Goal: Task Accomplishment & Management: Understand process/instructions

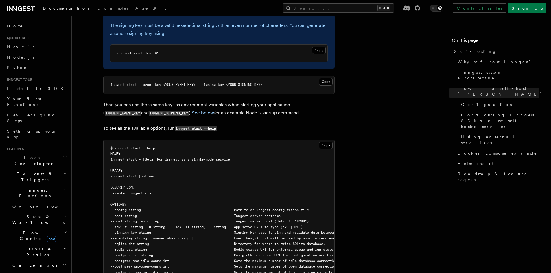
scroll to position [1236, 0]
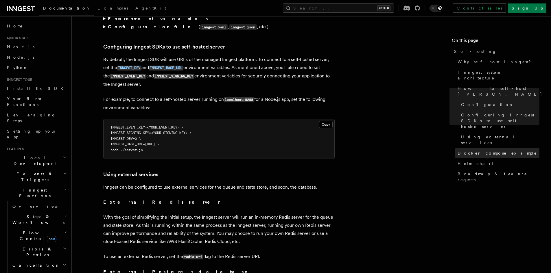
click at [474, 150] on span "Docker compose example" at bounding box center [496, 153] width 79 height 6
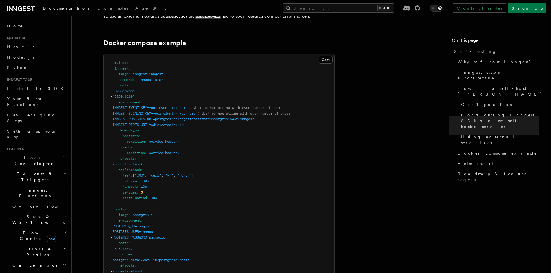
scroll to position [1540, 0]
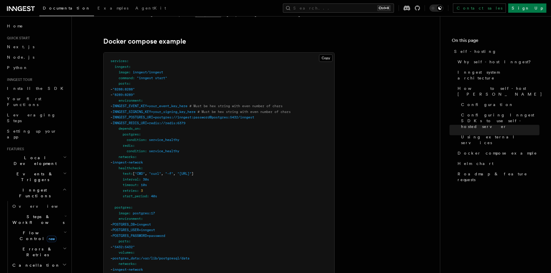
click at [155, 115] on span "INNGEST_POSTGRES_URI=postgres://inngest:password@postgres:5432/inngest" at bounding box center [183, 117] width 142 height 4
copy span "INNGEST_POSTGRES_URI"
click at [183, 115] on span "INNGEST_POSTGRES_URI=postgres://inngest:password@postgres:5432/inngest" at bounding box center [183, 117] width 142 height 4
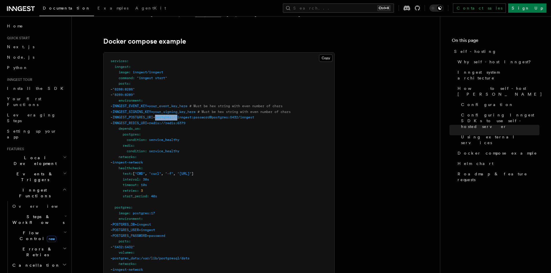
drag, startPoint x: 193, startPoint y: 107, endPoint x: 170, endPoint y: 107, distance: 22.8
click at [170, 115] on span "INNGEST_POSTGRES_URI=postgres://inngest:password@postgres:5432/inngest" at bounding box center [183, 117] width 142 height 4
copy span "postgres://"
